Goal: Information Seeking & Learning: Compare options

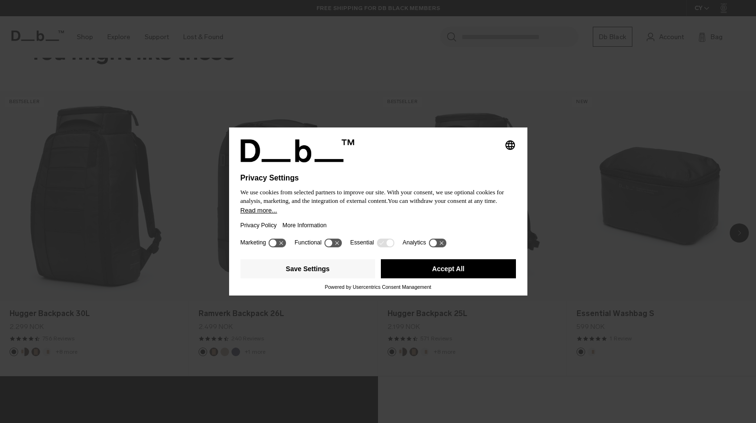
scroll to position [801, 0]
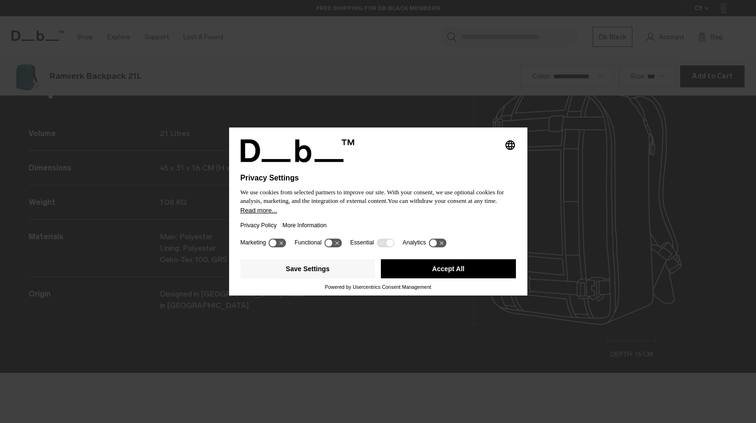
scroll to position [1269, 0]
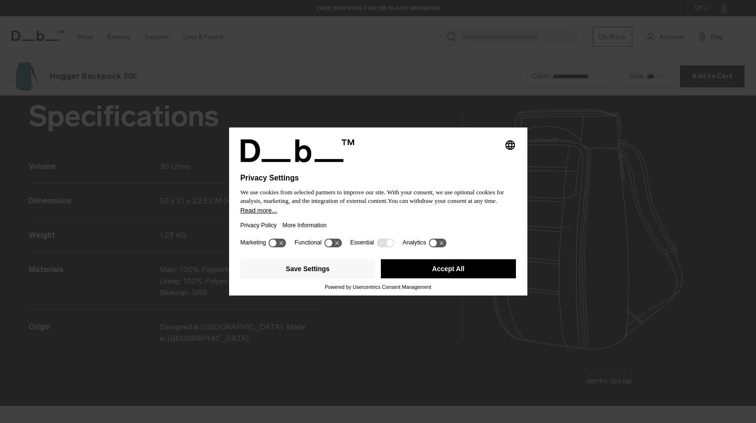
scroll to position [1269, 0]
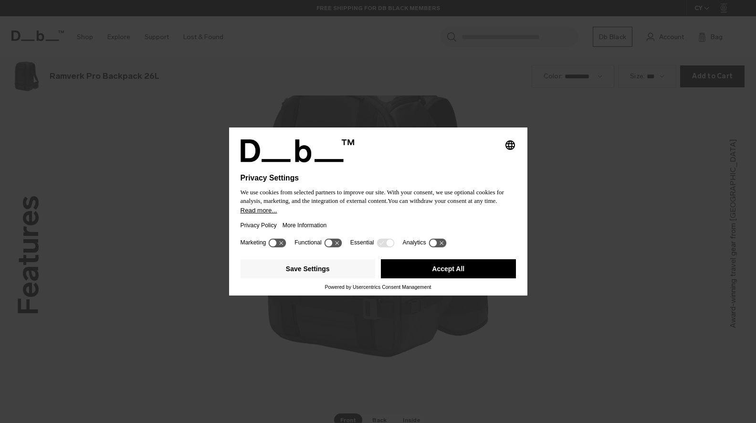
scroll to position [1269, 0]
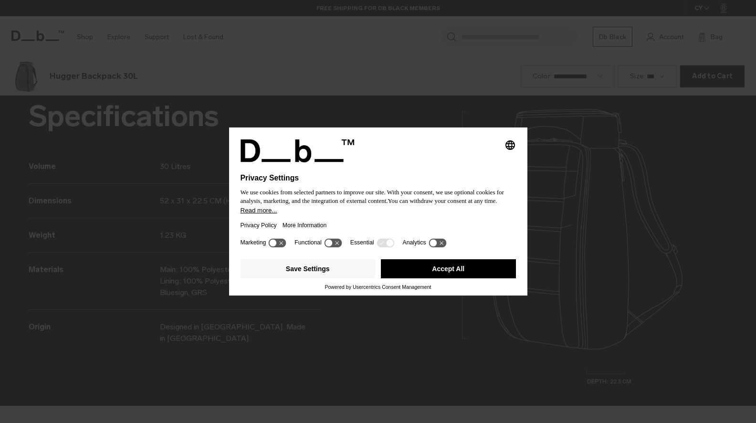
scroll to position [1269, 0]
